Goal: Task Accomplishment & Management: Use online tool/utility

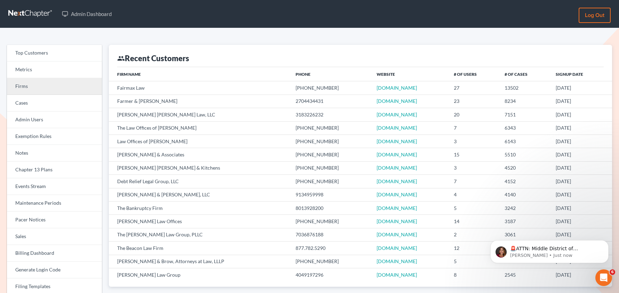
click at [73, 91] on link "Firms" at bounding box center [54, 86] width 95 height 17
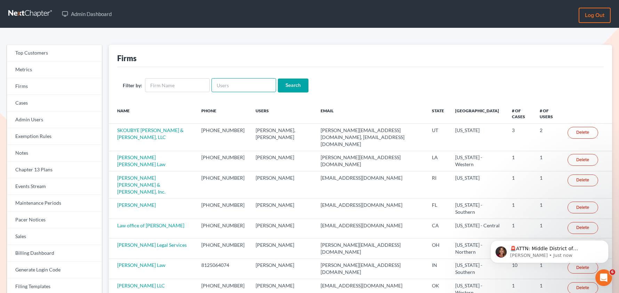
click at [223, 86] on input "text" at bounding box center [243, 85] width 65 height 14
click at [238, 46] on div "Firms" at bounding box center [360, 56] width 487 height 22
click at [231, 83] on input "text" at bounding box center [243, 85] width 65 height 14
paste input "msoboles@yahoo.com"
type input "msoboles@yahoo.com"
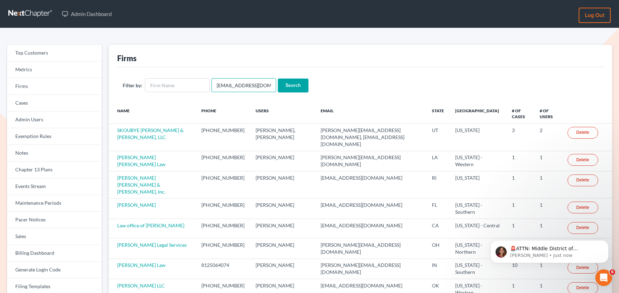
click at [278, 79] on input "Search" at bounding box center [293, 86] width 31 height 14
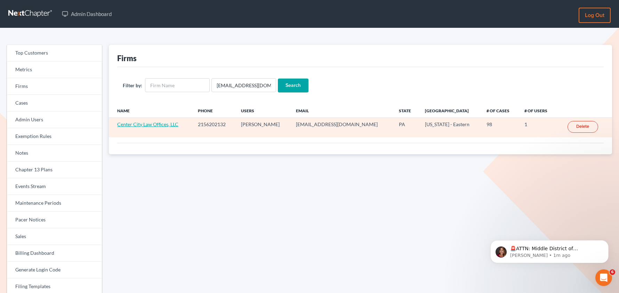
click at [153, 125] on link "Center City Law Offices, LLC" at bounding box center [147, 124] width 61 height 6
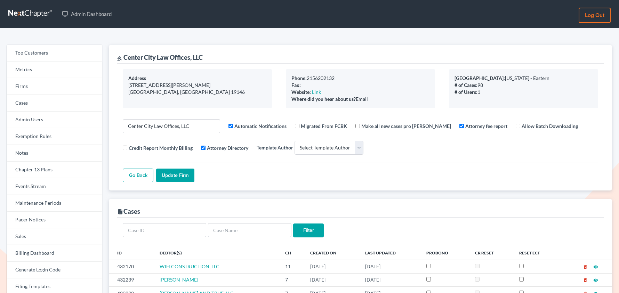
select select
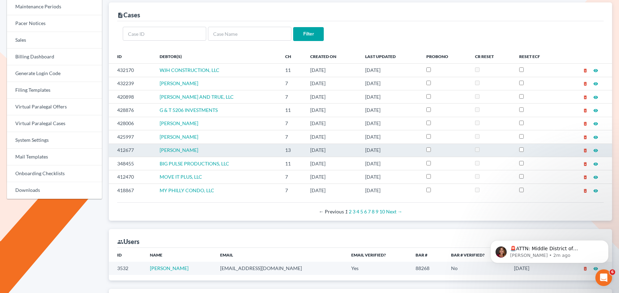
scroll to position [195, 0]
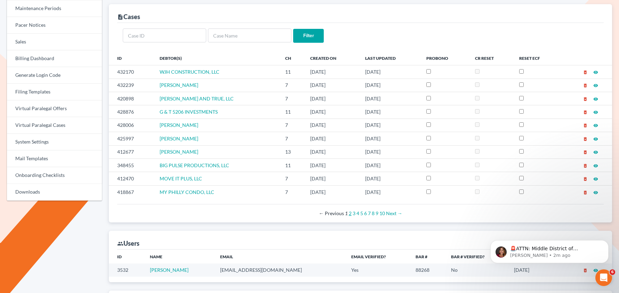
click at [350, 214] on link "2" at bounding box center [350, 213] width 3 height 6
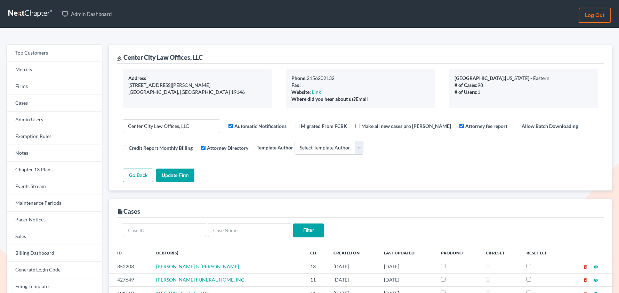
select select
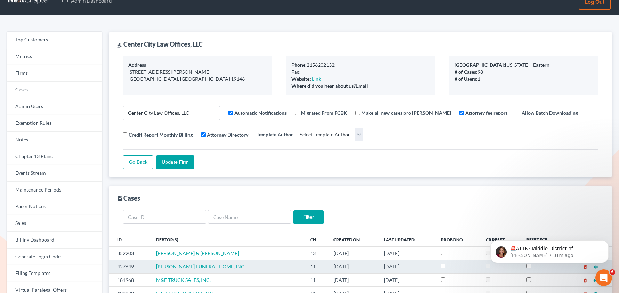
scroll to position [11, 0]
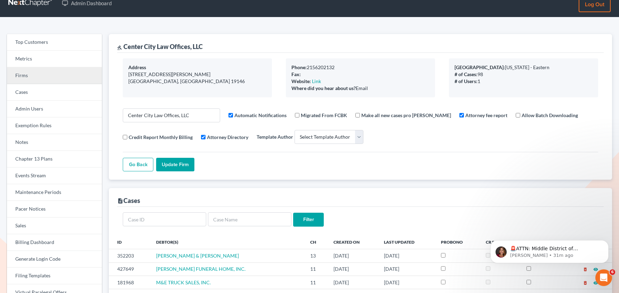
click at [26, 74] on link "Firms" at bounding box center [54, 75] width 95 height 17
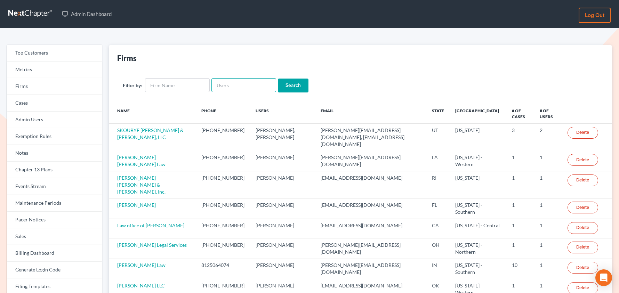
click at [230, 87] on input "text" at bounding box center [243, 85] width 65 height 14
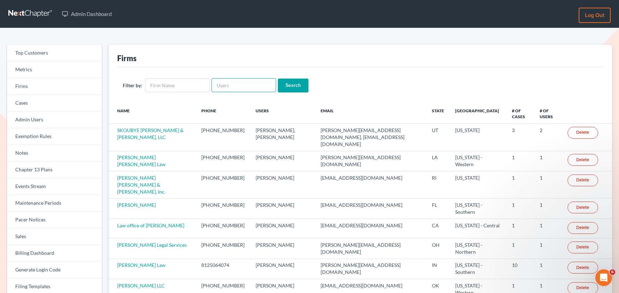
paste input "[PERSON_NAME] and Associates"
type input "[PERSON_NAME] and Associates"
click at [230, 87] on input "[PERSON_NAME] and Associates" at bounding box center [243, 85] width 65 height 14
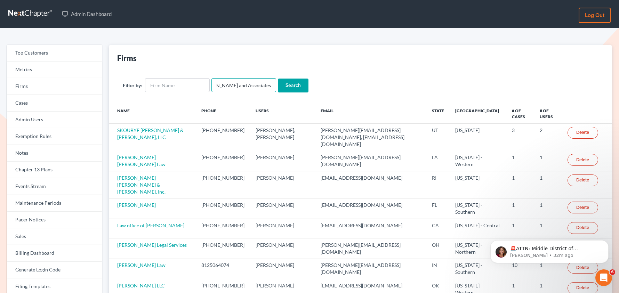
click at [230, 87] on input "[PERSON_NAME] and Associates" at bounding box center [243, 85] width 65 height 14
click at [197, 89] on input "text" at bounding box center [177, 85] width 65 height 14
paste input "[PERSON_NAME] and Associates"
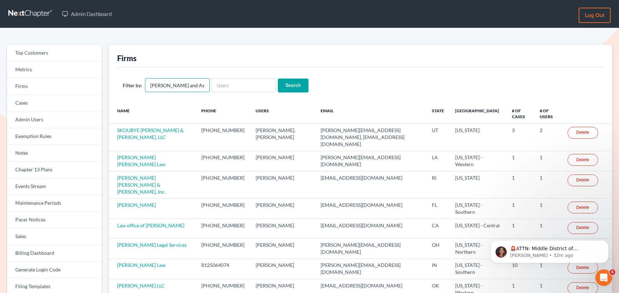
scroll to position [0, 18]
type input "[PERSON_NAME] and Associates"
click at [278, 79] on input "Search" at bounding box center [293, 86] width 31 height 14
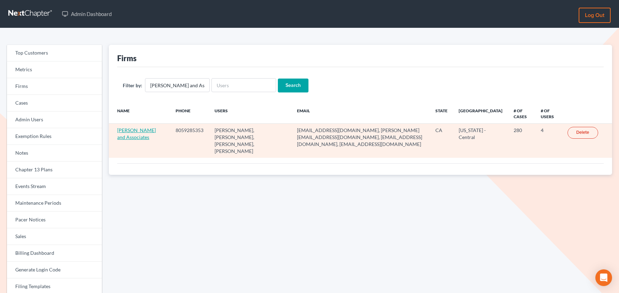
click at [146, 130] on link "[PERSON_NAME] and Associates" at bounding box center [136, 133] width 39 height 13
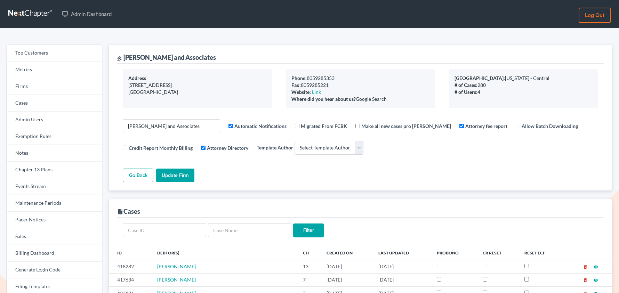
select select
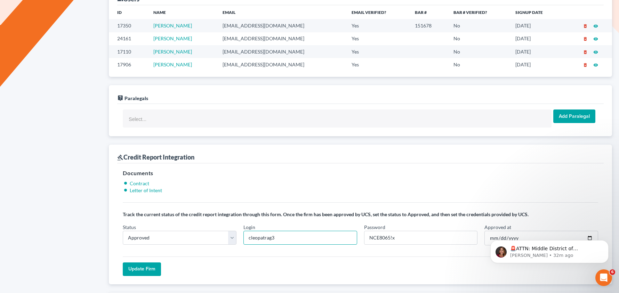
drag, startPoint x: 296, startPoint y: 240, endPoint x: 242, endPoint y: 240, distance: 53.9
click at [242, 240] on div "Login cleopatrag3" at bounding box center [300, 235] width 121 height 22
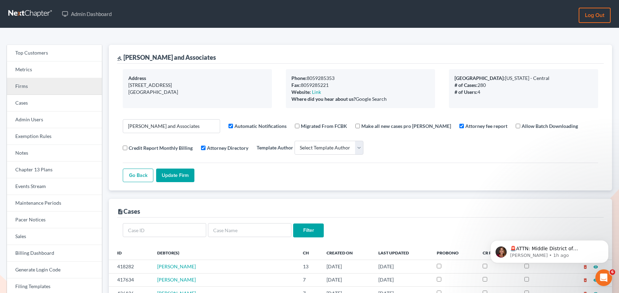
click at [30, 85] on link "Firms" at bounding box center [54, 86] width 95 height 17
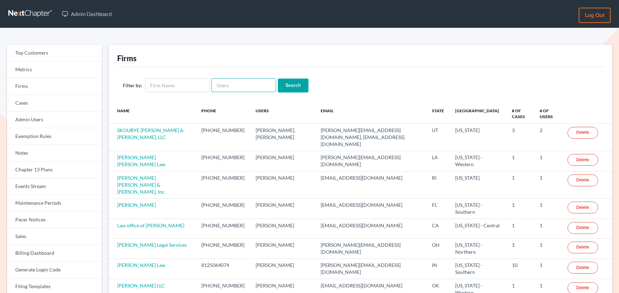
click at [233, 86] on input "text" at bounding box center [243, 85] width 65 height 14
paste input "stuart@gavzylaw.com"
type input "stuart@gavzylaw.com"
click at [296, 89] on input "Search" at bounding box center [293, 86] width 31 height 14
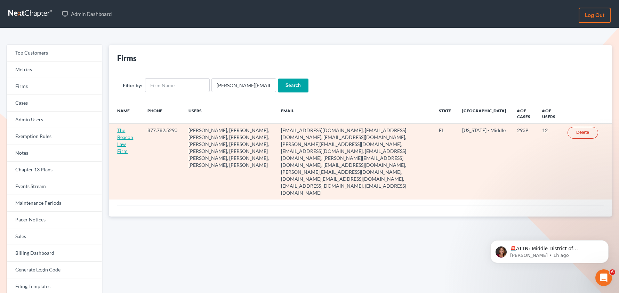
click at [123, 138] on link "The Beacon Law Firm" at bounding box center [125, 140] width 16 height 27
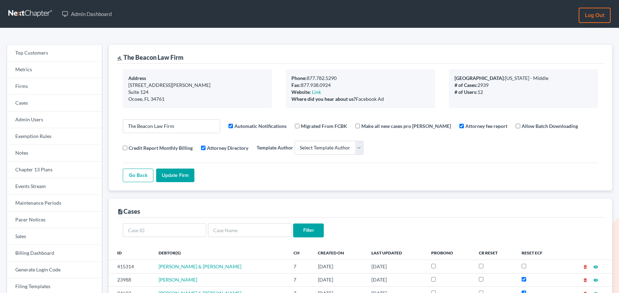
select select
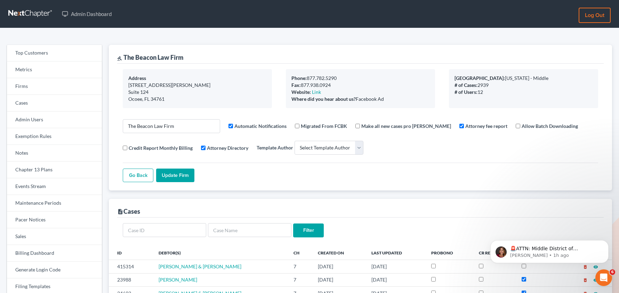
click at [242, 26] on nav "Admin Dashboard Log out" at bounding box center [309, 14] width 619 height 28
click at [36, 85] on link "Firms" at bounding box center [54, 86] width 95 height 17
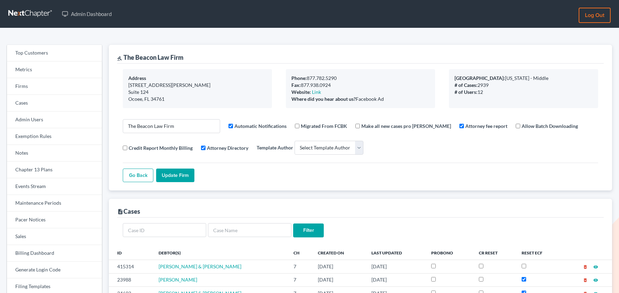
select select
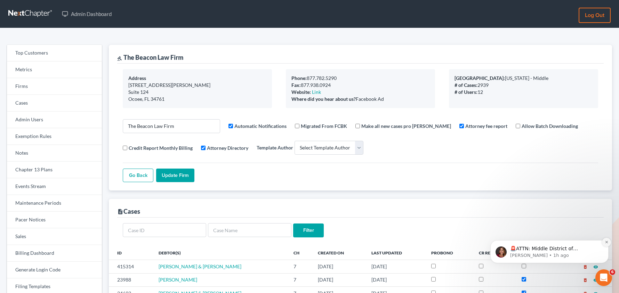
click at [608, 243] on button "Dismiss notification" at bounding box center [606, 242] width 9 height 9
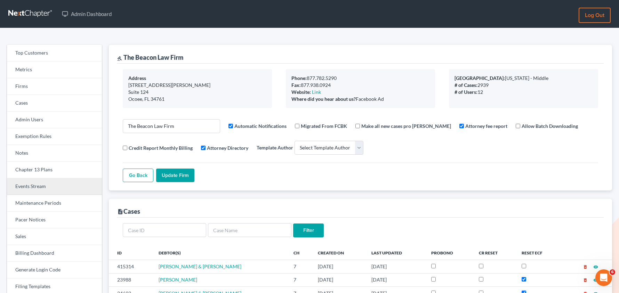
click at [32, 187] on link "Events Stream" at bounding box center [54, 186] width 95 height 17
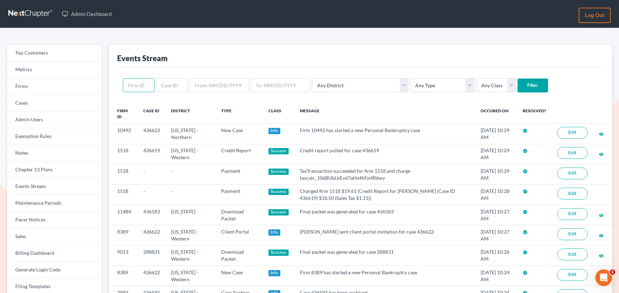
click at [135, 89] on input "text" at bounding box center [139, 85] width 32 height 14
paste input "1539"
type input "1539"
click at [518, 79] on input "Filter" at bounding box center [533, 86] width 31 height 14
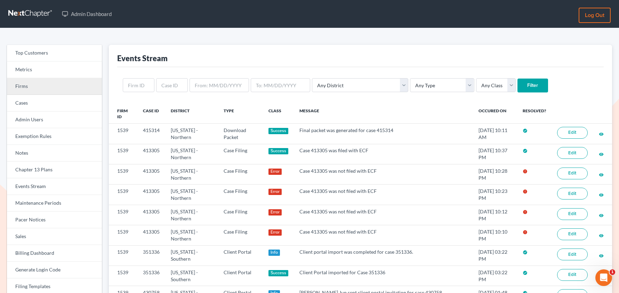
click at [39, 90] on link "Firms" at bounding box center [54, 86] width 95 height 17
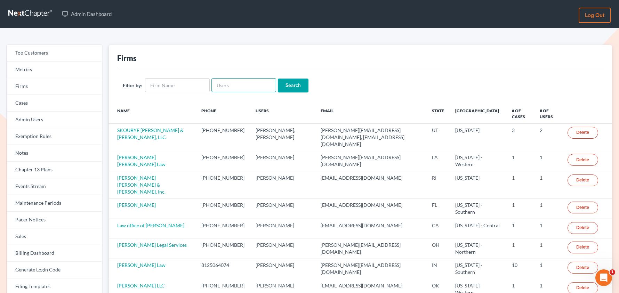
click at [237, 92] on input "text" at bounding box center [243, 85] width 65 height 14
paste input "[EMAIL_ADDRESS][DOMAIN_NAME]"
type input "[EMAIL_ADDRESS][DOMAIN_NAME]"
click at [278, 79] on input "Search" at bounding box center [293, 86] width 31 height 14
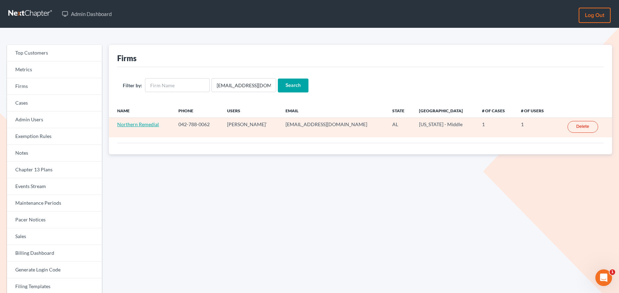
click at [151, 127] on link "Northern Remedial" at bounding box center [138, 124] width 42 height 6
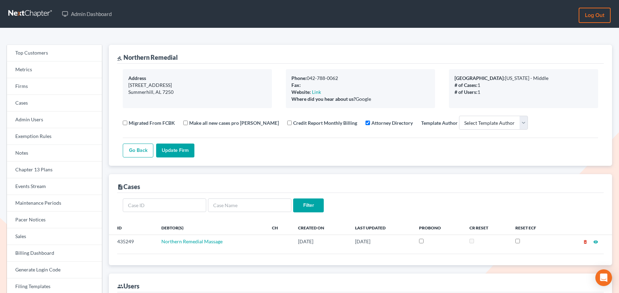
select select
click at [124, 59] on div "gavel Northern Remedial" at bounding box center [360, 54] width 487 height 19
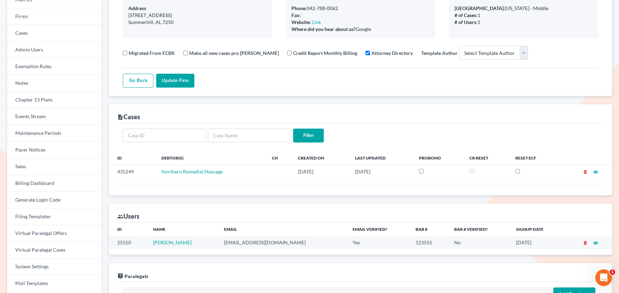
click at [586, 244] on icon "delete_forever" at bounding box center [585, 243] width 5 height 5
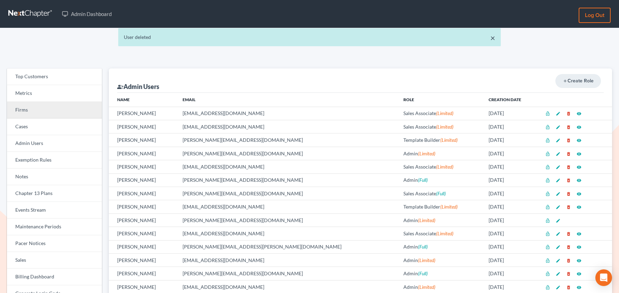
click at [42, 114] on link "Firms" at bounding box center [54, 110] width 95 height 17
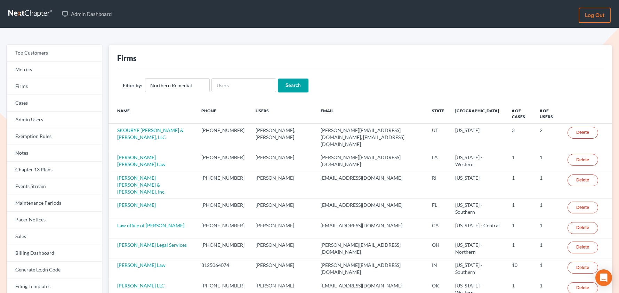
type input "Northern Remedial"
click at [278, 79] on input "Search" at bounding box center [293, 86] width 31 height 14
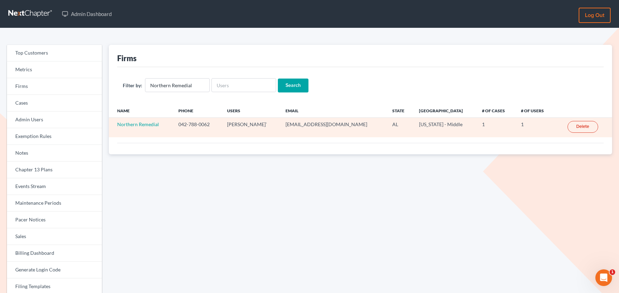
click at [579, 129] on link "Delete" at bounding box center [583, 127] width 31 height 12
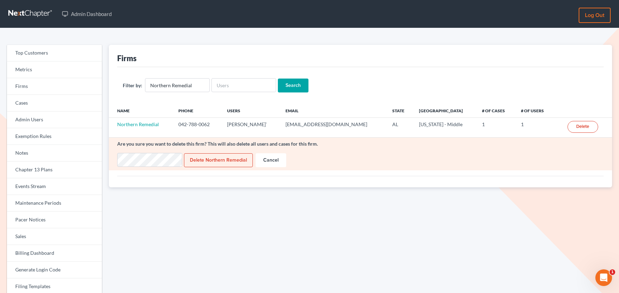
click at [213, 166] on input "Delete Northern Remedial" at bounding box center [218, 160] width 69 height 14
type input "Deleting..."
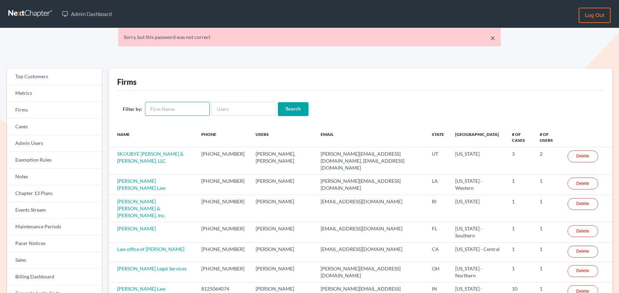
click at [175, 110] on input "text" at bounding box center [177, 109] width 65 height 14
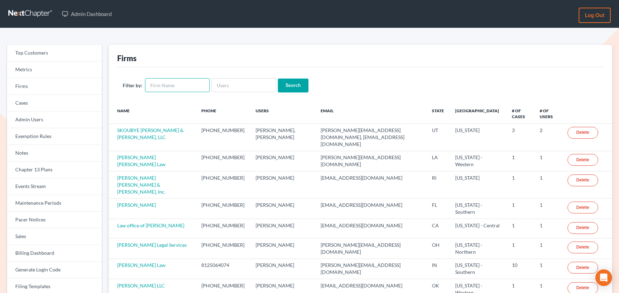
paste input "Northern Remedial"
type input "Northern Remedial"
click at [278, 79] on input "Search" at bounding box center [293, 86] width 31 height 14
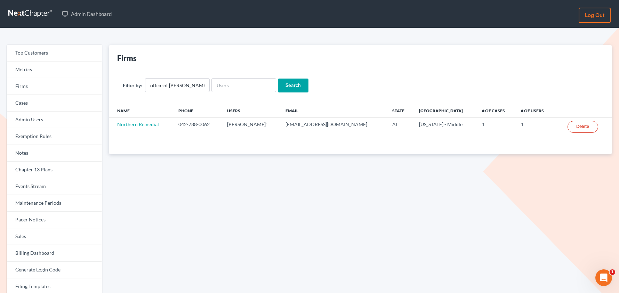
scroll to position [0, 12]
type input "Law office of [PERSON_NAME]"
click at [278, 79] on input "Search" at bounding box center [293, 86] width 31 height 14
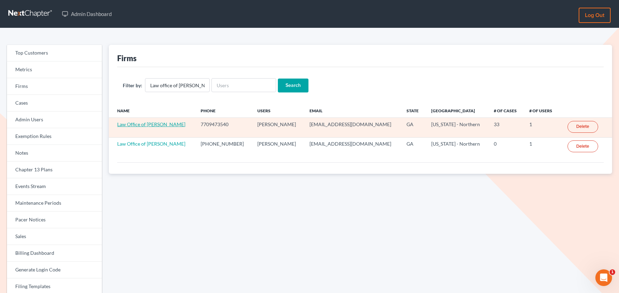
click at [161, 123] on link "Law Office of [PERSON_NAME]" at bounding box center [151, 124] width 68 height 6
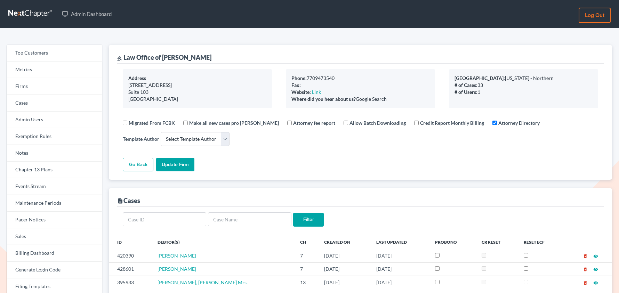
select select
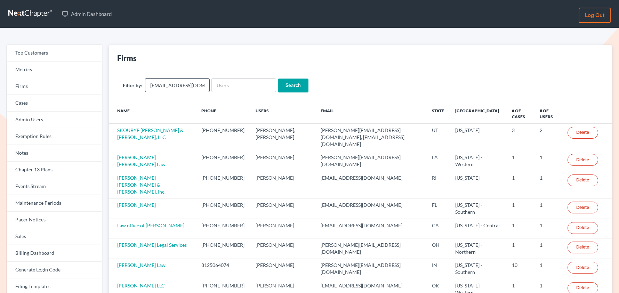
scroll to position [0, 3]
type input "[EMAIL_ADDRESS][DOMAIN_NAME]"
click at [238, 88] on input "text" at bounding box center [243, 85] width 65 height 14
paste input "[EMAIL_ADDRESS][DOMAIN_NAME]"
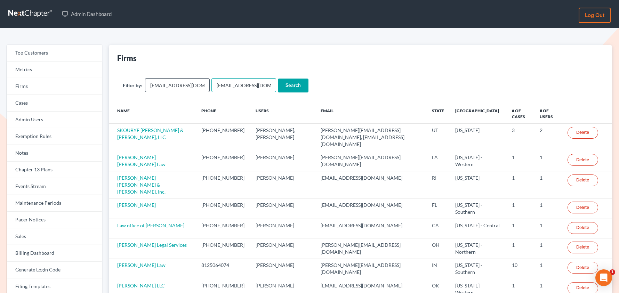
type input "[EMAIL_ADDRESS][DOMAIN_NAME]"
click at [175, 87] on input "[EMAIL_ADDRESS][DOMAIN_NAME]" at bounding box center [177, 85] width 65 height 14
click at [278, 79] on input "Search" at bounding box center [293, 86] width 31 height 14
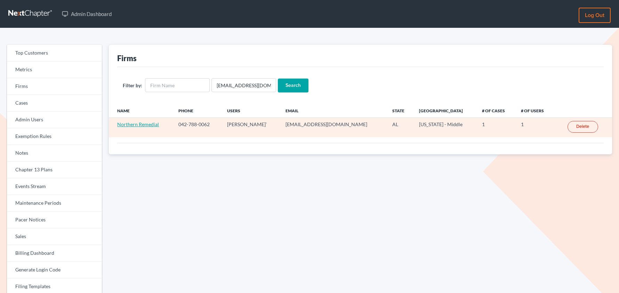
click at [141, 125] on link "Northern Remedial" at bounding box center [138, 124] width 42 height 6
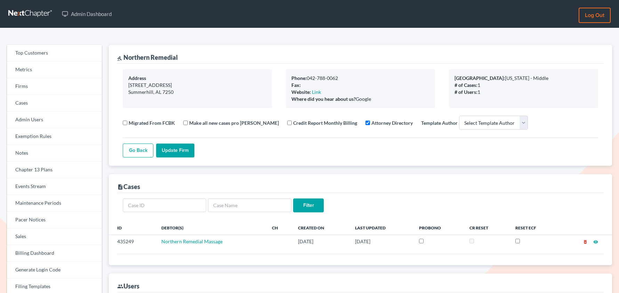
select select
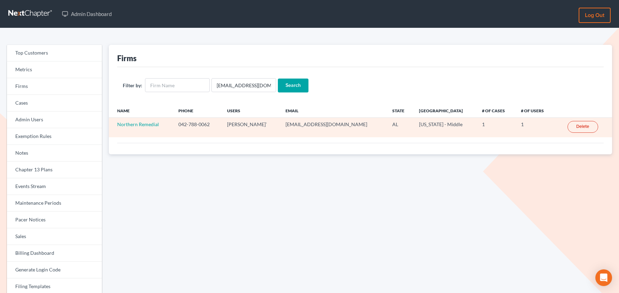
click at [578, 126] on link "Delete" at bounding box center [583, 127] width 31 height 12
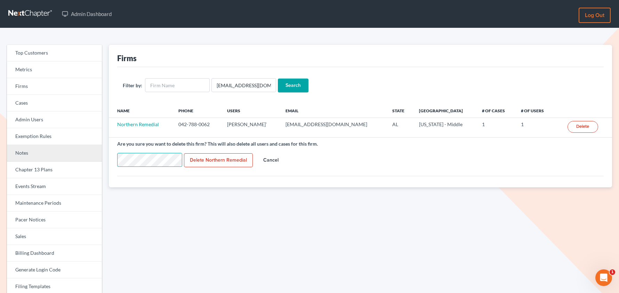
click at [97, 158] on div "Top Customers Metrics Firms Cases Admin Users Exemption Rules Notes Chapter 13 …" at bounding box center [309, 223] width 612 height 356
click at [153, 211] on div "Firms Filter by: underhillfam@outlook.com Search Name Phone Users Email State P…" at bounding box center [360, 223] width 510 height 356
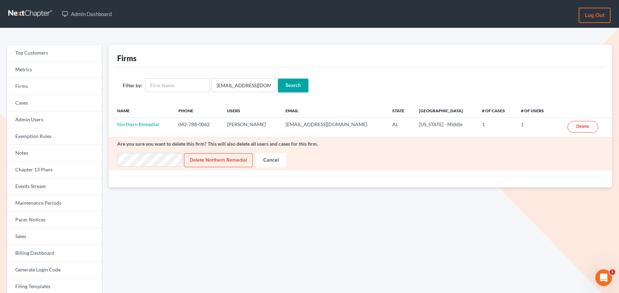
click at [208, 162] on input "Delete Northern Remedial" at bounding box center [218, 160] width 69 height 14
type input "Deleting..."
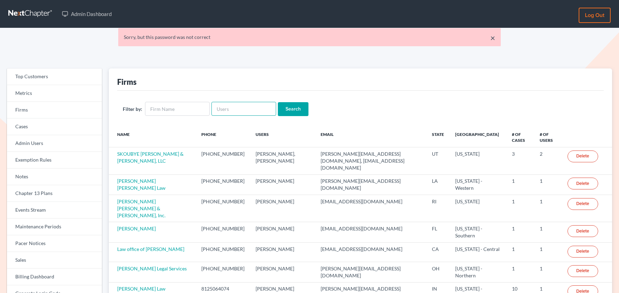
click at [231, 109] on input "text" at bounding box center [243, 109] width 65 height 14
paste input "[EMAIL_ADDRESS][DOMAIN_NAME]"
type input "[EMAIL_ADDRESS][DOMAIN_NAME]"
click at [293, 108] on input "Search" at bounding box center [293, 109] width 31 height 14
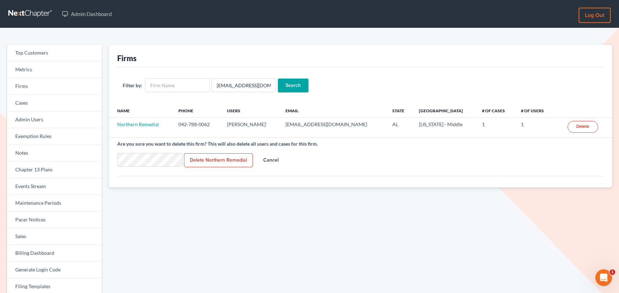
click at [184, 153] on input "Delete Northern Remedial" at bounding box center [218, 160] width 69 height 14
type input "Deleting..."
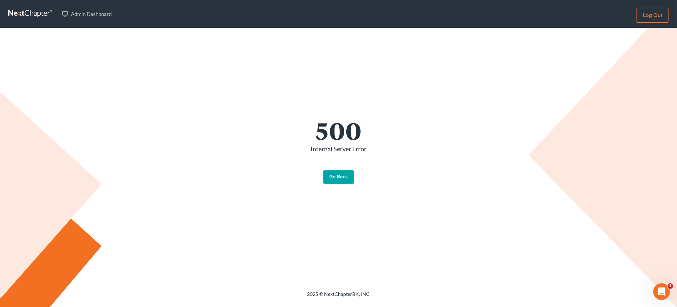
click at [344, 178] on link "Go Back" at bounding box center [338, 177] width 31 height 14
click at [342, 178] on link "Go Back" at bounding box center [338, 177] width 31 height 14
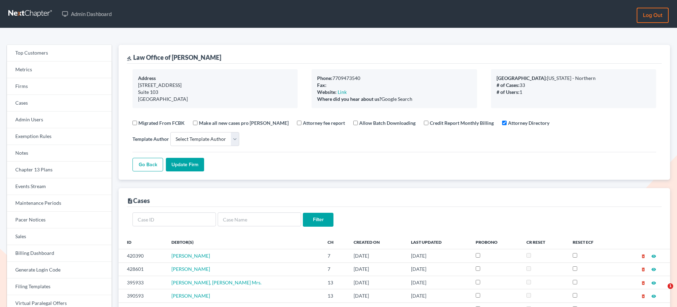
select select
click at [203, 52] on div "gavel Law Office of Robert A Chambers" at bounding box center [394, 54] width 535 height 19
click at [214, 57] on div "gavel Law Office of Robert A Chambers" at bounding box center [174, 57] width 94 height 8
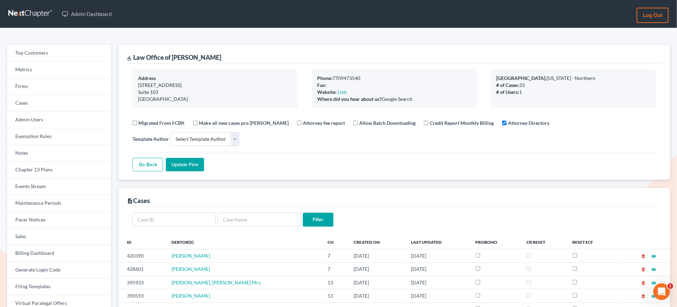
drag, startPoint x: 233, startPoint y: 58, endPoint x: 163, endPoint y: 54, distance: 70.4
click at [163, 54] on div "gavel Law Office of Robert A Chambers" at bounding box center [394, 54] width 535 height 19
click at [162, 54] on div "gavel Law Office of Robert A Chambers" at bounding box center [174, 57] width 94 height 8
drag, startPoint x: 239, startPoint y: 56, endPoint x: 134, endPoint y: 54, distance: 105.4
click at [134, 54] on div "gavel Law Office of Robert A Chambers" at bounding box center [394, 54] width 535 height 19
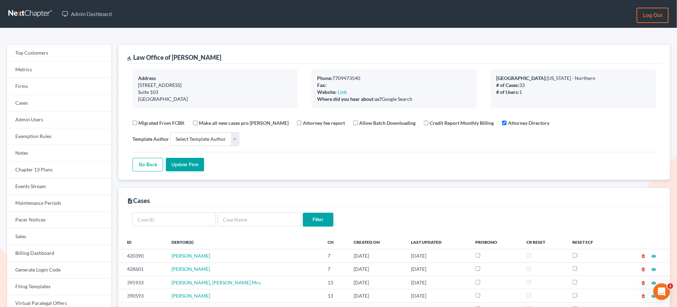
copy div "Law Office of Robert A Chambers"
click at [30, 88] on link "Firms" at bounding box center [59, 86] width 105 height 17
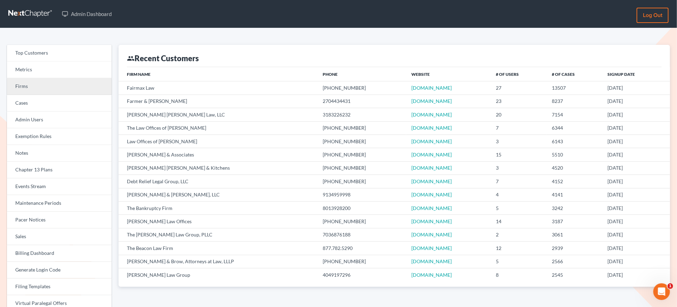
click at [30, 85] on link "Firms" at bounding box center [59, 86] width 105 height 17
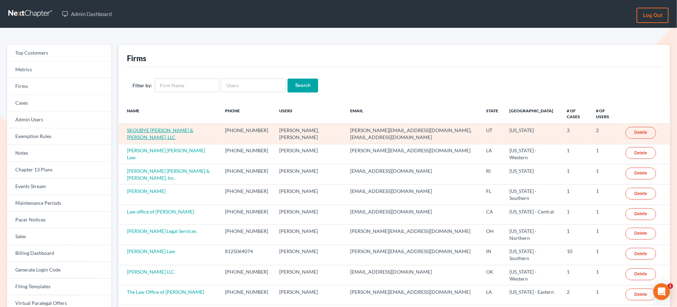
click at [183, 127] on link "SKOUBYE NIELSON & JOHANSEN, LLC" at bounding box center [160, 133] width 66 height 13
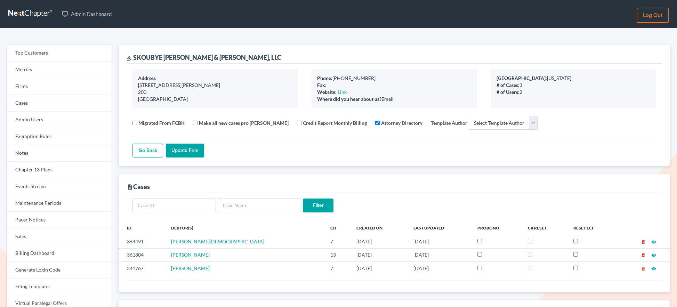
select select
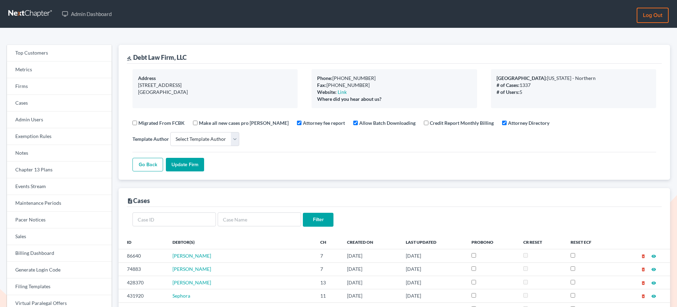
select select
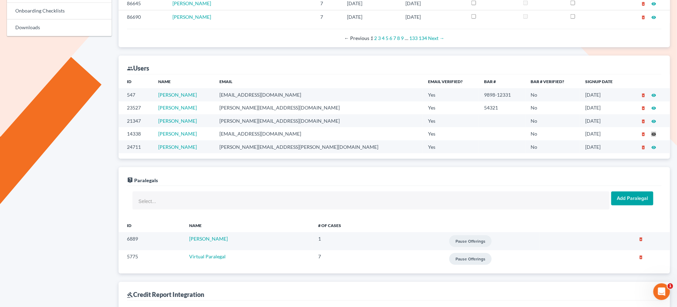
scroll to position [41, 0]
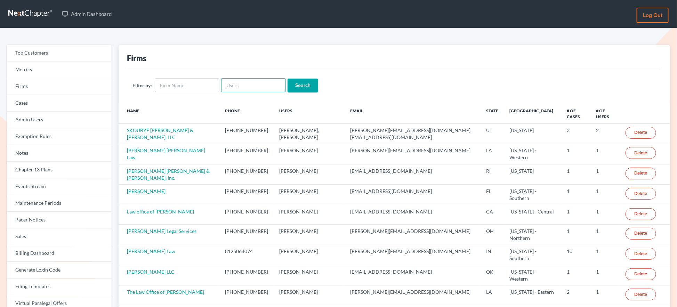
click at [269, 84] on input "text" at bounding box center [253, 85] width 65 height 14
paste input "[PERSON_NAME][EMAIL_ADDRESS][DOMAIN_NAME]"
type input "[PERSON_NAME][EMAIL_ADDRESS][DOMAIN_NAME]"
click at [288, 79] on input "Search" at bounding box center [303, 86] width 31 height 14
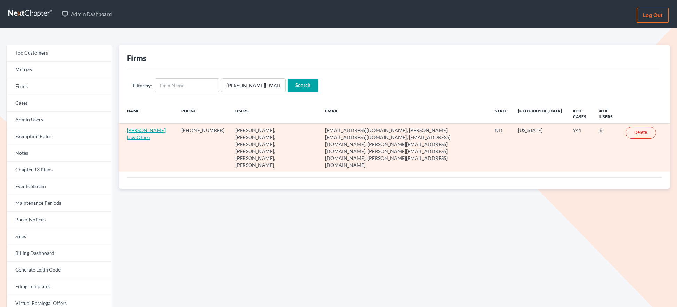
click at [142, 139] on link "[PERSON_NAME] Law Office" at bounding box center [146, 133] width 39 height 13
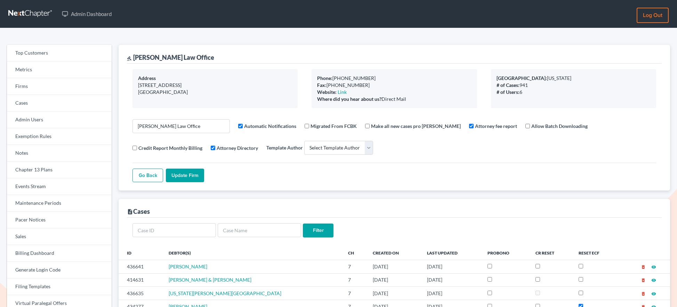
select select
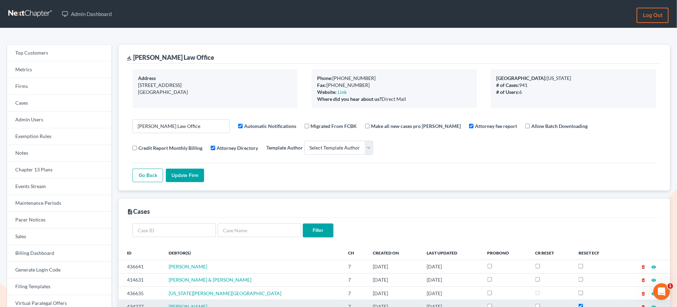
scroll to position [2, 0]
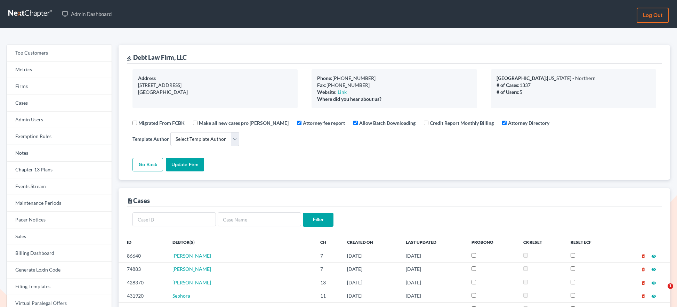
select select
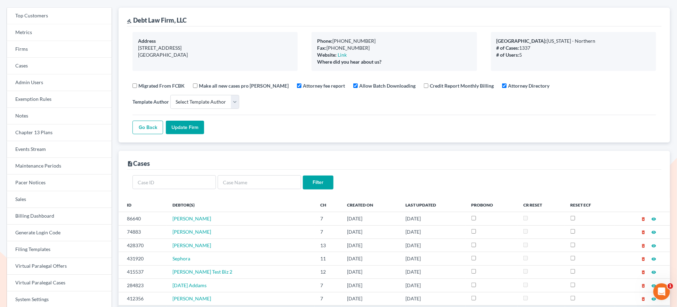
scroll to position [36, 0]
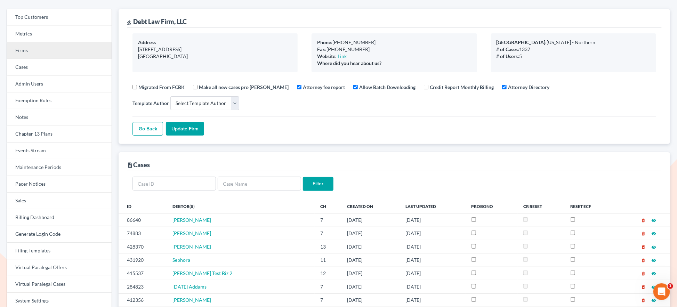
click at [34, 49] on link "Firms" at bounding box center [59, 50] width 105 height 17
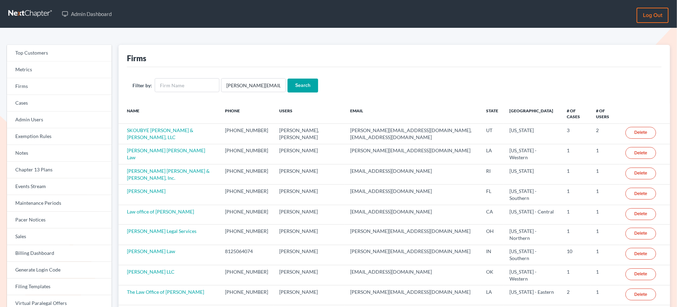
type input "[PERSON_NAME][EMAIL_ADDRESS][DOMAIN_NAME]"
click at [304, 90] on input "Search" at bounding box center [303, 86] width 31 height 14
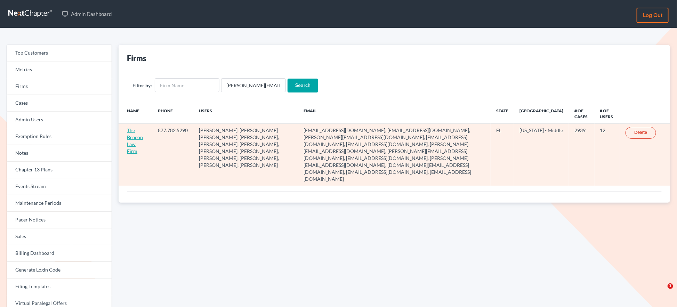
click at [137, 144] on link "The Beacon Law Firm" at bounding box center [135, 140] width 16 height 27
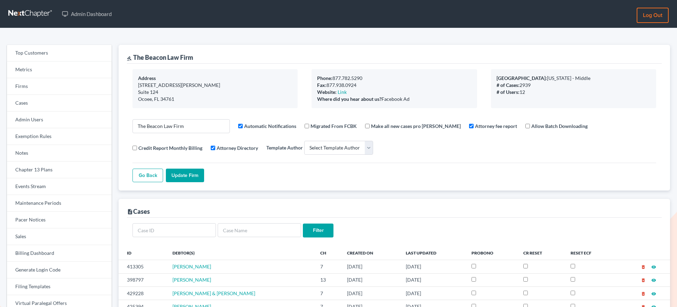
select select
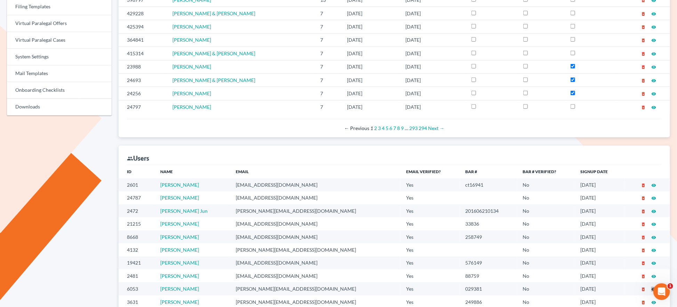
scroll to position [226, 0]
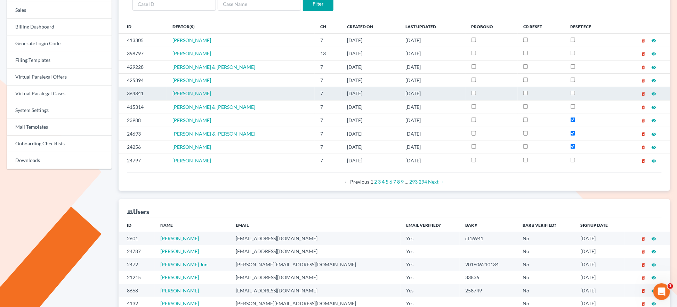
click at [141, 95] on td "364841" at bounding box center [143, 93] width 48 height 13
copy td "364841"
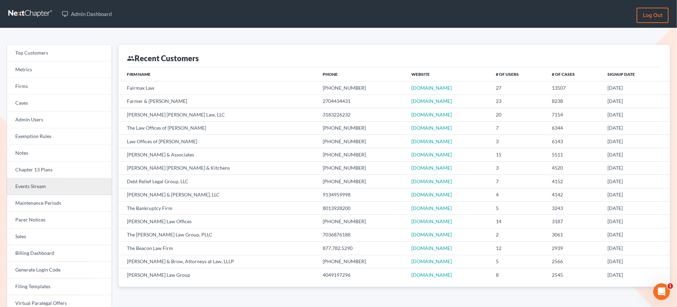
click at [31, 187] on link "Events Stream" at bounding box center [59, 186] width 105 height 17
click at [42, 189] on link "Events Stream" at bounding box center [59, 186] width 105 height 17
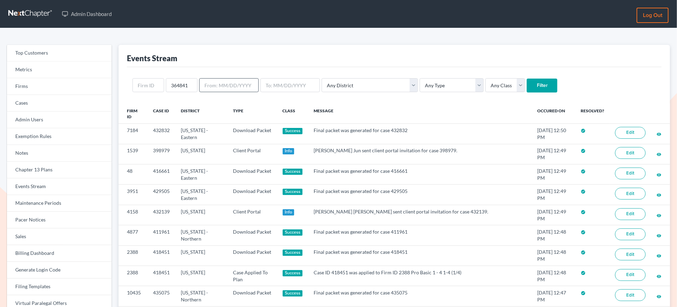
type input "364841"
click at [527, 79] on input "Filter" at bounding box center [542, 86] width 31 height 14
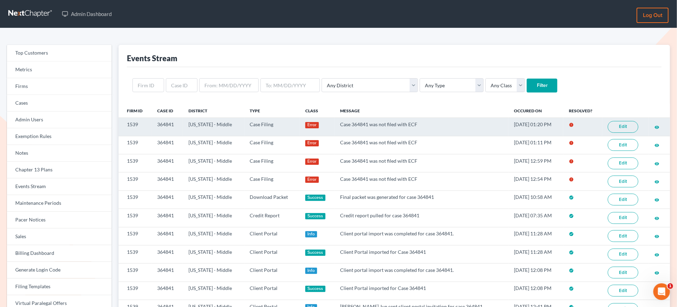
click at [622, 126] on link "Edit" at bounding box center [623, 127] width 31 height 12
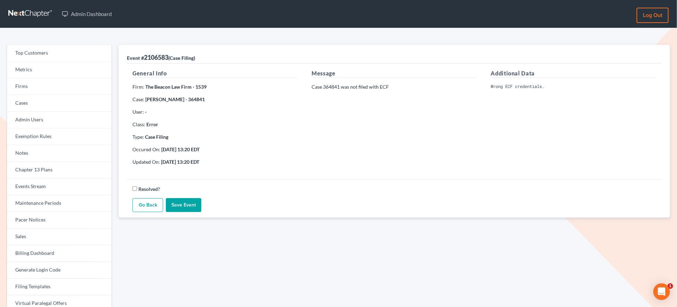
click at [187, 99] on strong "[PERSON_NAME] - 364841" at bounding box center [174, 99] width 59 height 6
